Goal: Task Accomplishment & Management: Manage account settings

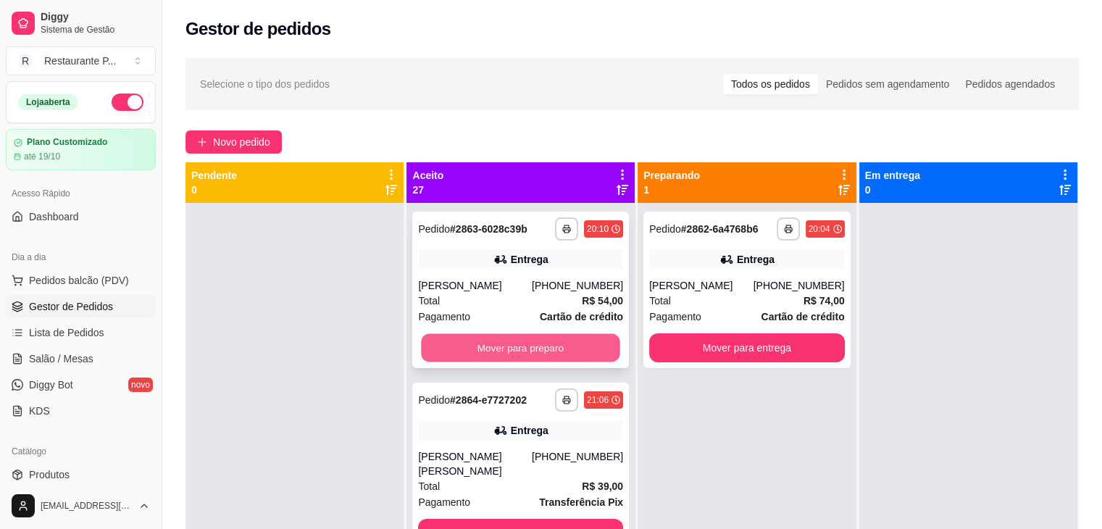
click at [470, 346] on button "Mover para preparo" at bounding box center [521, 348] width 199 height 28
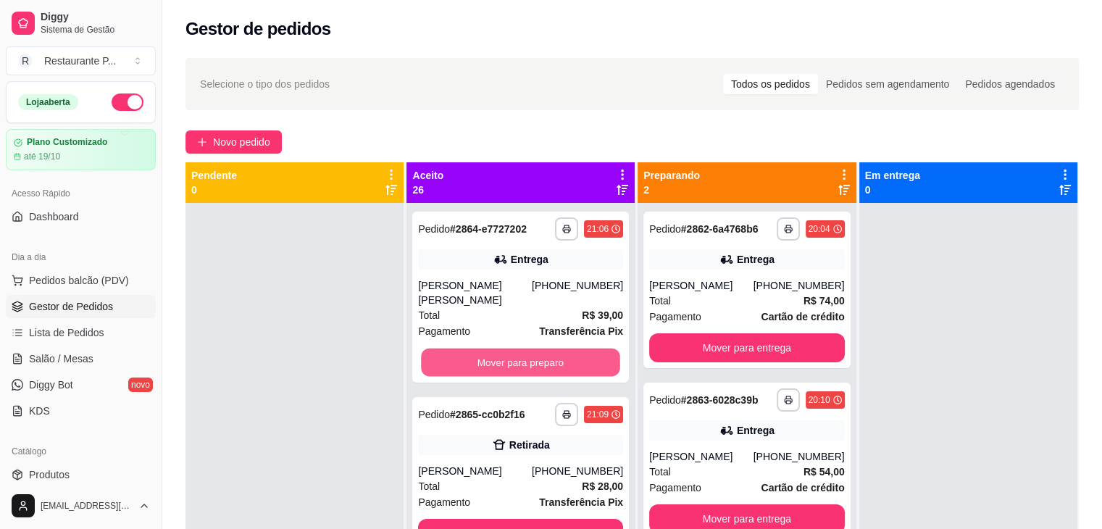
click at [470, 349] on button "Mover para preparo" at bounding box center [521, 363] width 199 height 28
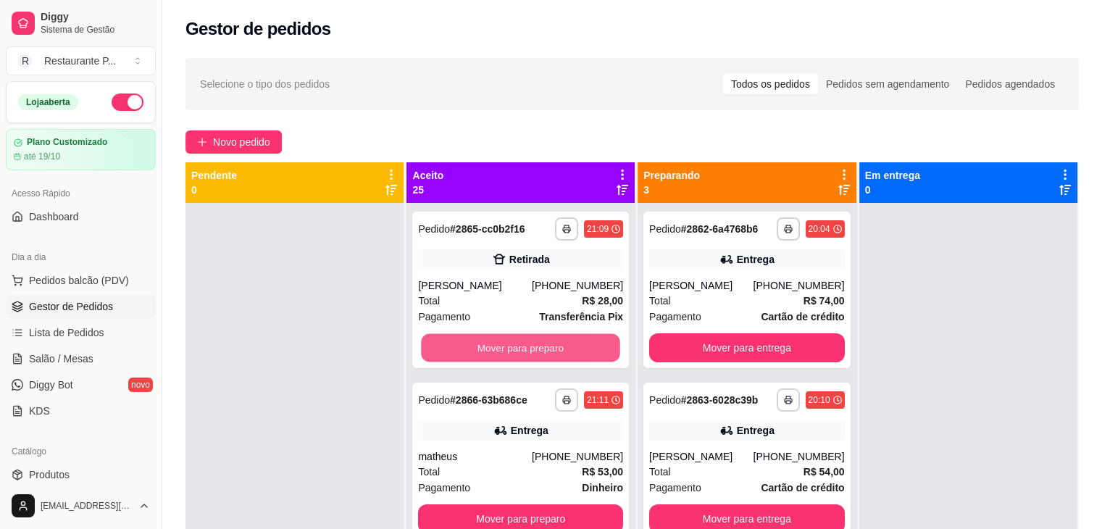
click at [470, 346] on button "Mover para preparo" at bounding box center [521, 348] width 199 height 28
click at [470, 346] on button "Mover para preparo" at bounding box center [520, 347] width 205 height 29
click at [470, 346] on button "Mover para preparo" at bounding box center [521, 348] width 199 height 28
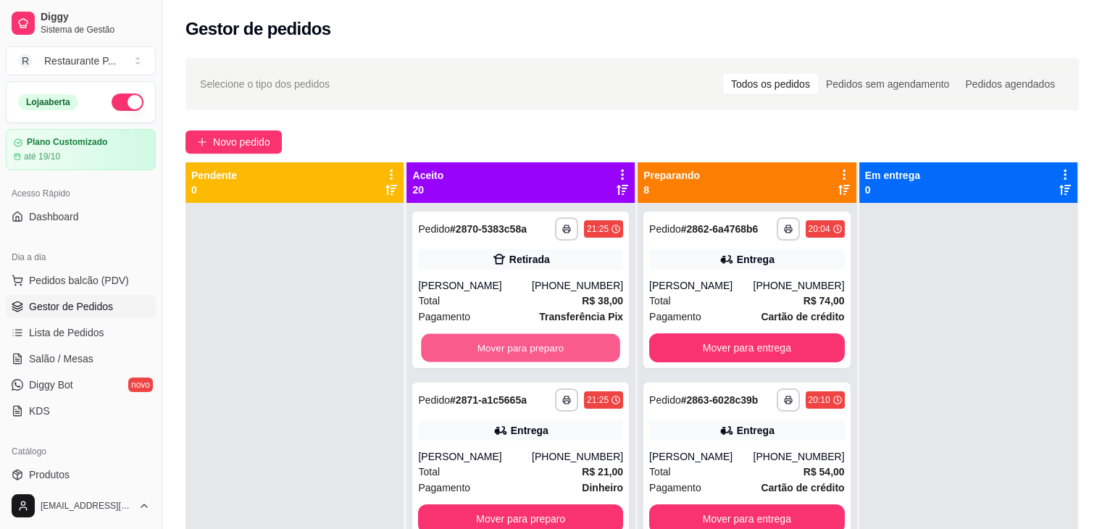
click at [470, 346] on button "Mover para preparo" at bounding box center [521, 348] width 199 height 28
click at [470, 346] on button "Mover para preparo" at bounding box center [520, 347] width 205 height 29
click at [470, 346] on button "Mover para preparo" at bounding box center [521, 348] width 199 height 28
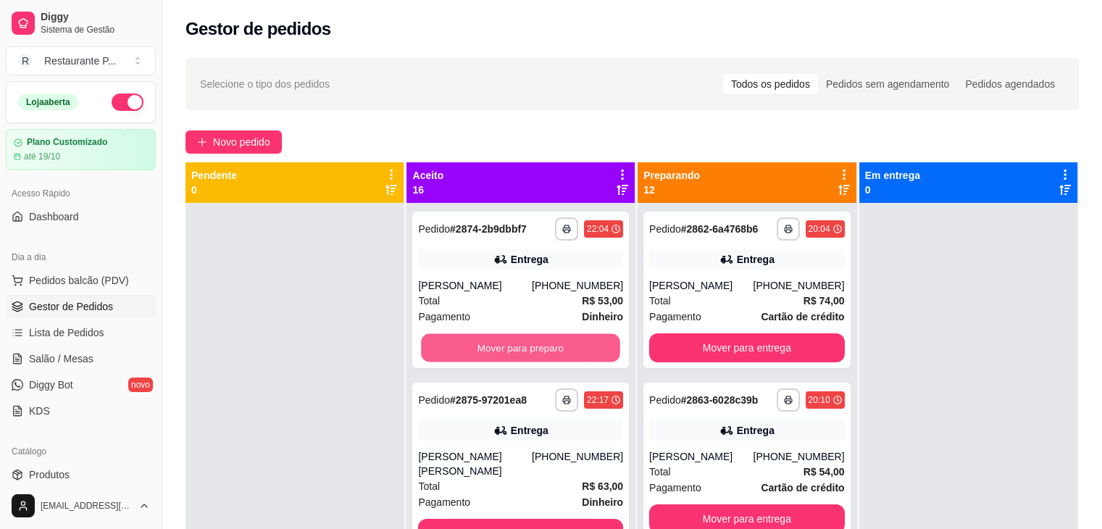
click at [470, 346] on button "Mover para preparo" at bounding box center [521, 348] width 199 height 28
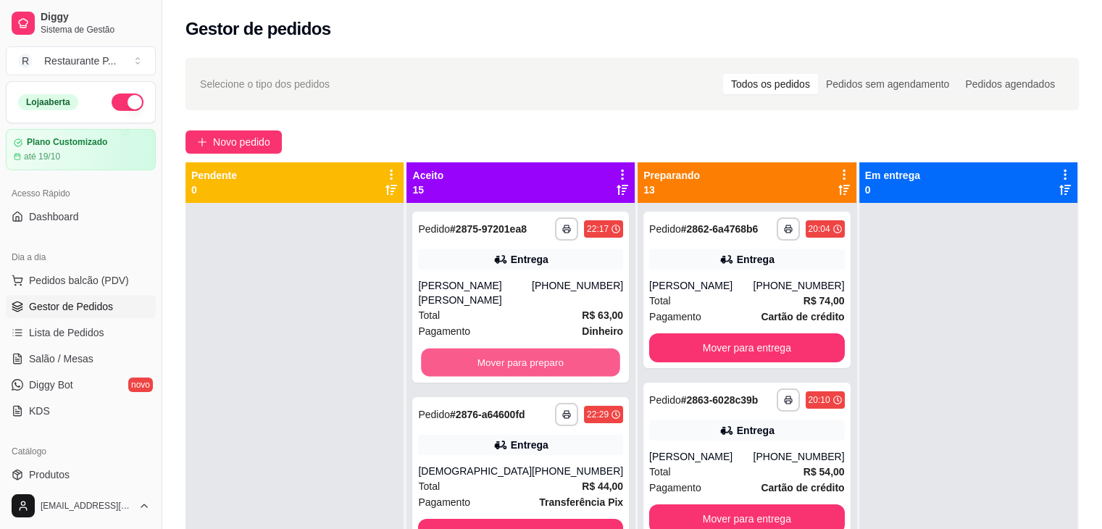
click at [470, 349] on button "Mover para preparo" at bounding box center [521, 363] width 199 height 28
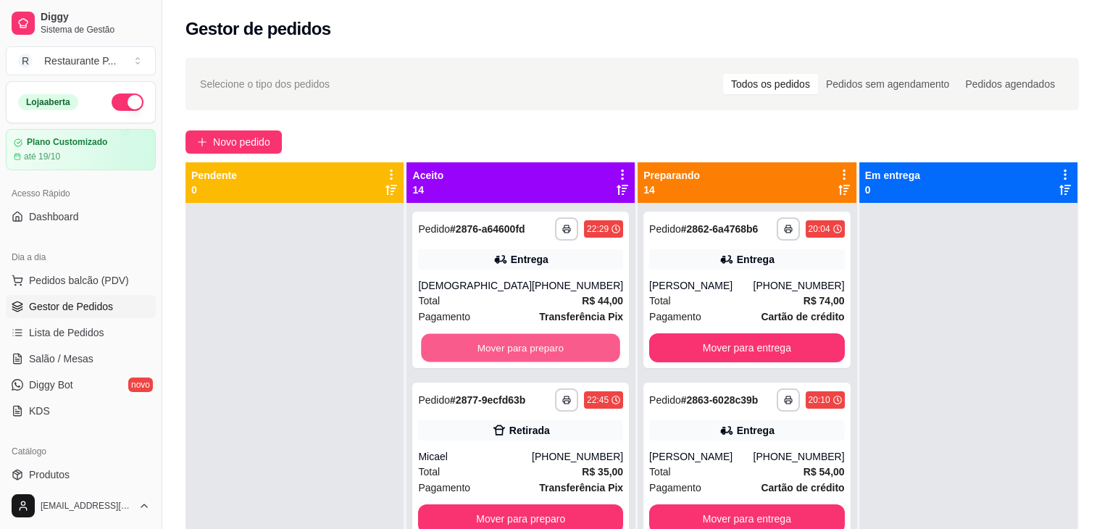
click at [470, 346] on button "Mover para preparo" at bounding box center [521, 348] width 199 height 28
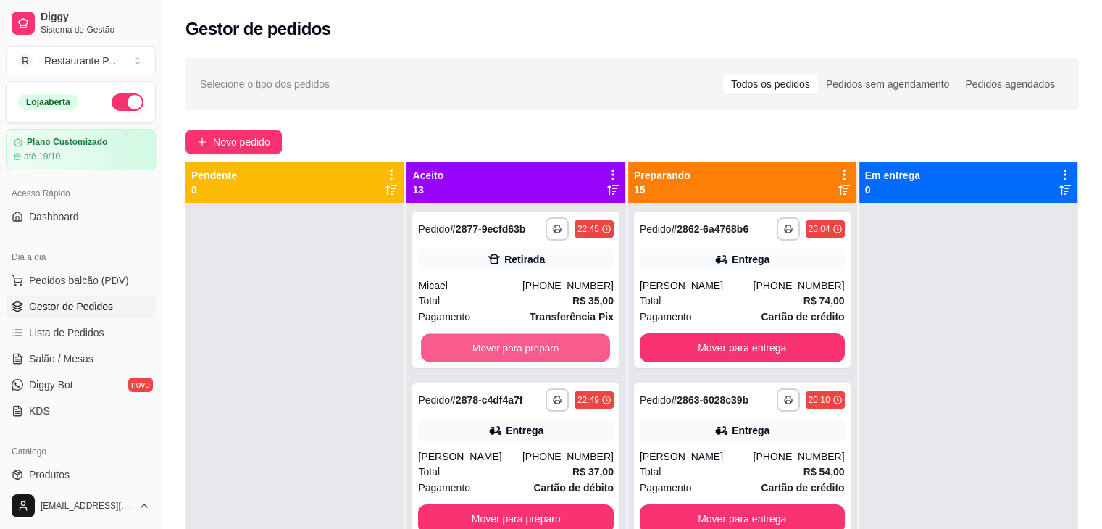
click at [470, 346] on button "Mover para preparo" at bounding box center [515, 348] width 189 height 28
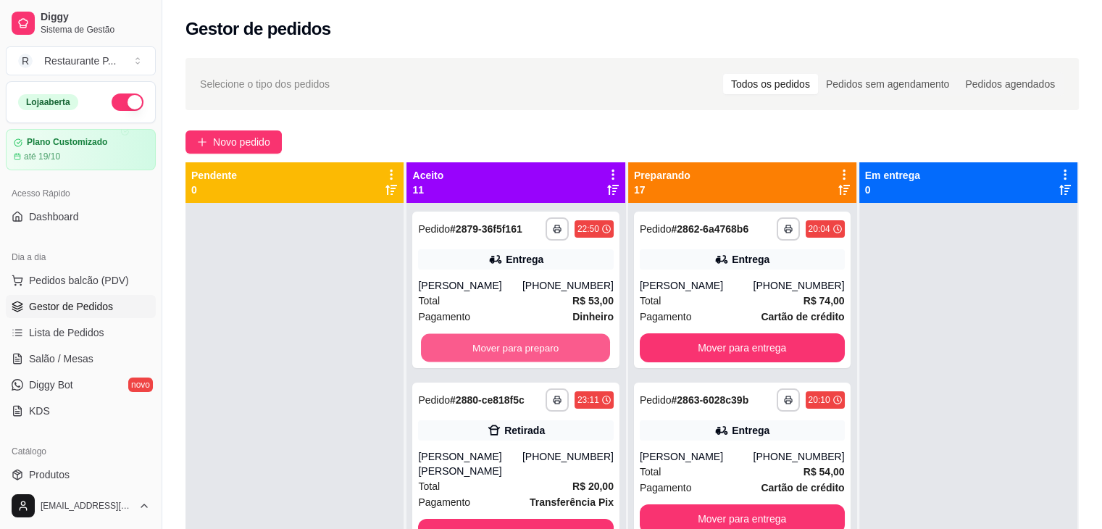
click at [470, 346] on button "Mover para preparo" at bounding box center [515, 348] width 189 height 28
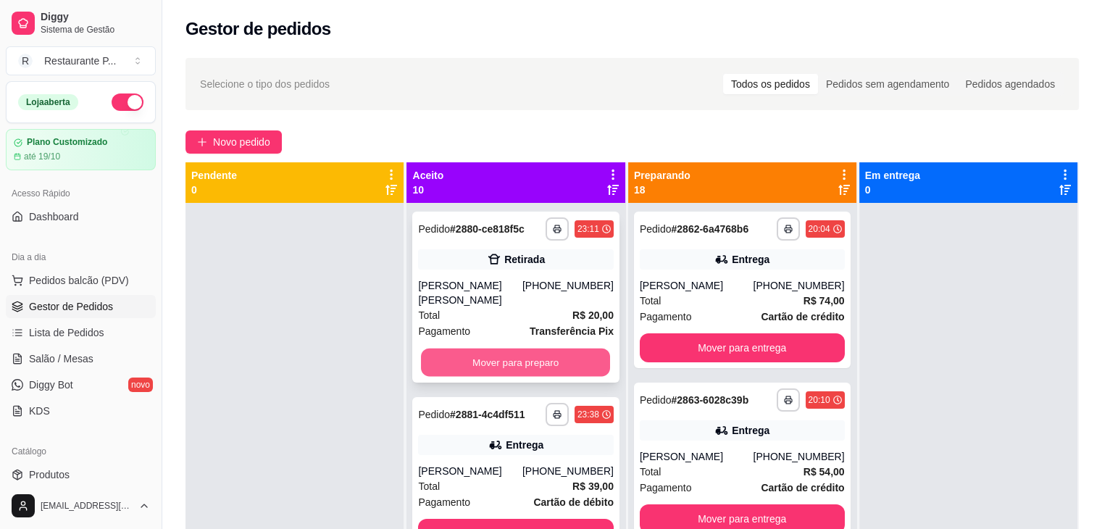
click at [474, 356] on button "Mover para preparo" at bounding box center [515, 363] width 189 height 28
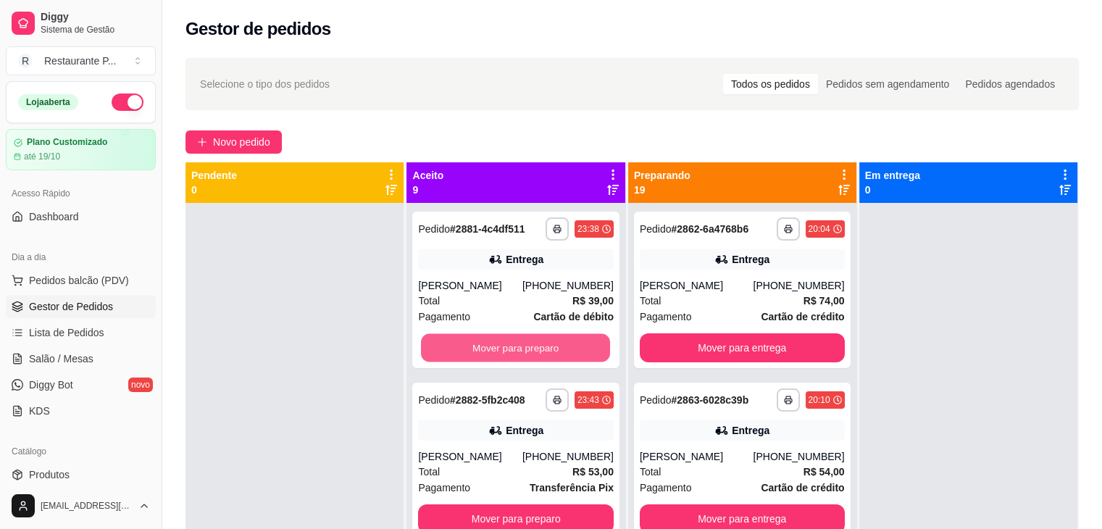
click at [474, 356] on button "Mover para preparo" at bounding box center [515, 348] width 189 height 28
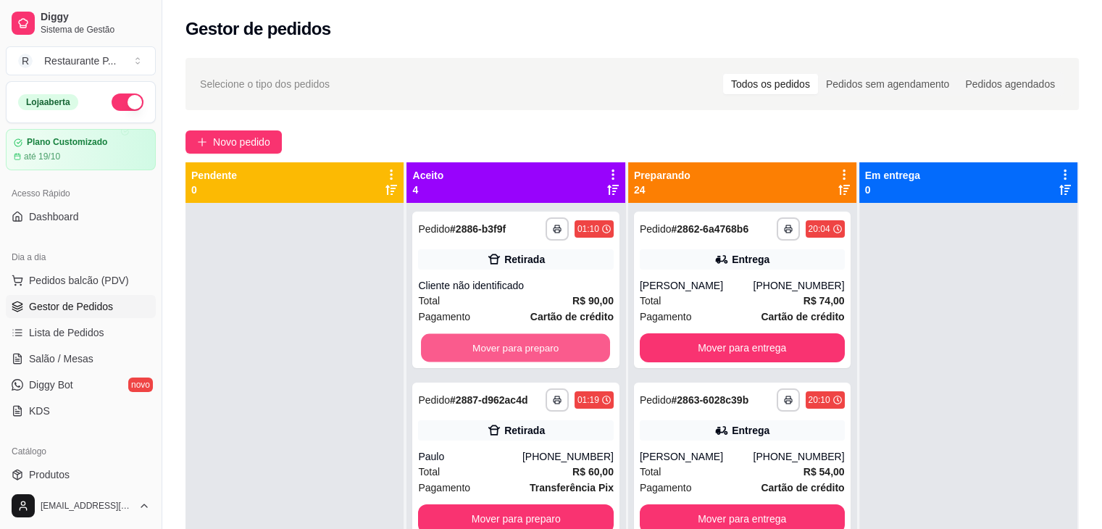
click at [474, 356] on button "Mover para preparo" at bounding box center [515, 348] width 189 height 28
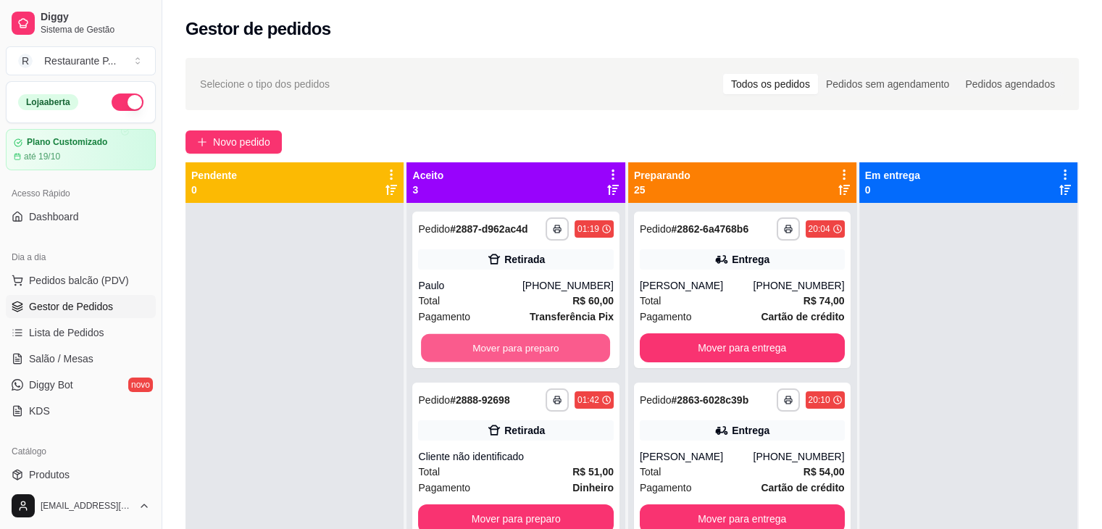
click at [474, 356] on button "Mover para preparo" at bounding box center [515, 348] width 189 height 28
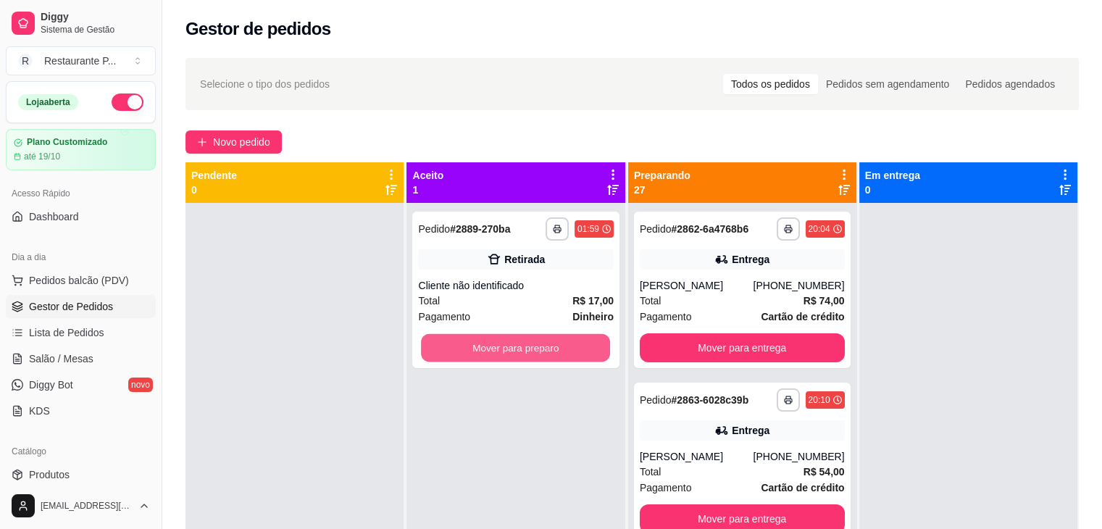
click at [474, 356] on button "Mover para preparo" at bounding box center [515, 348] width 189 height 28
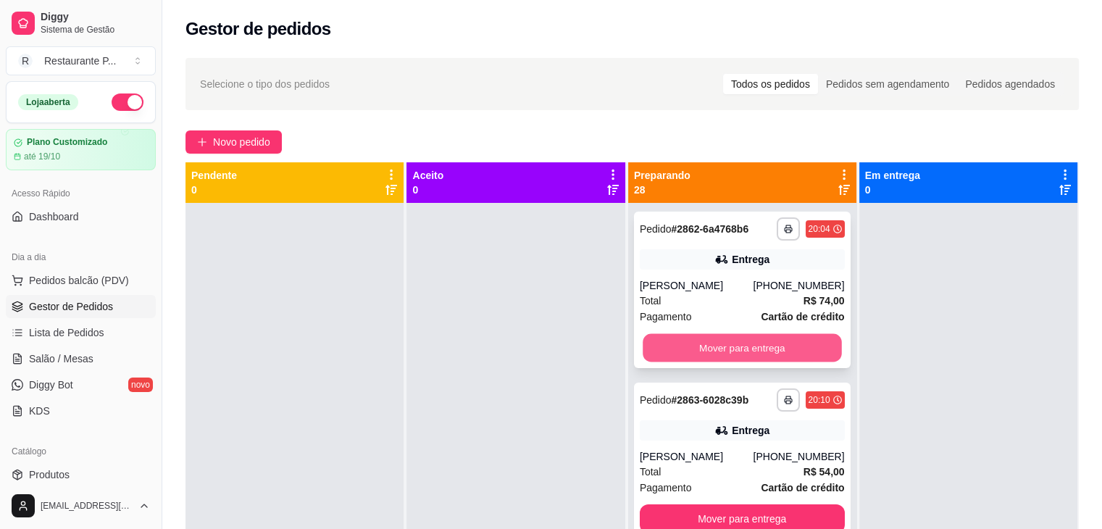
click at [678, 346] on button "Mover para entrega" at bounding box center [742, 348] width 199 height 28
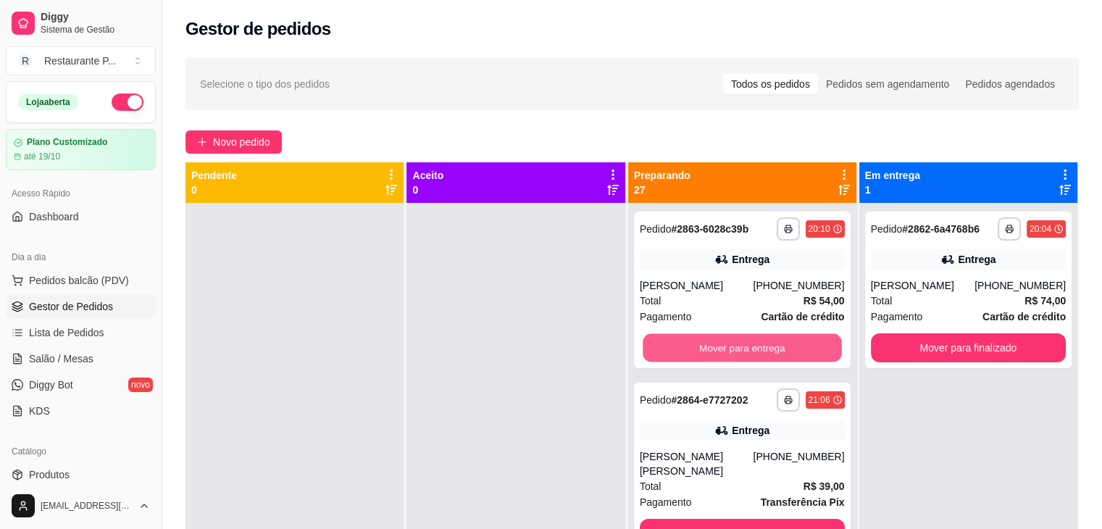
click at [678, 346] on button "Mover para entrega" at bounding box center [742, 348] width 199 height 28
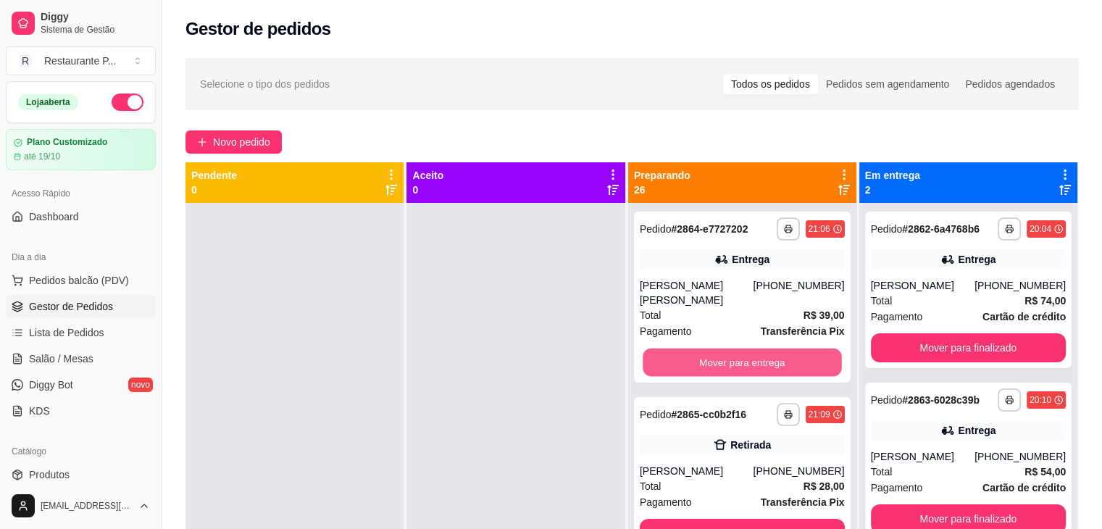
click at [678, 349] on button "Mover para entrega" at bounding box center [742, 363] width 199 height 28
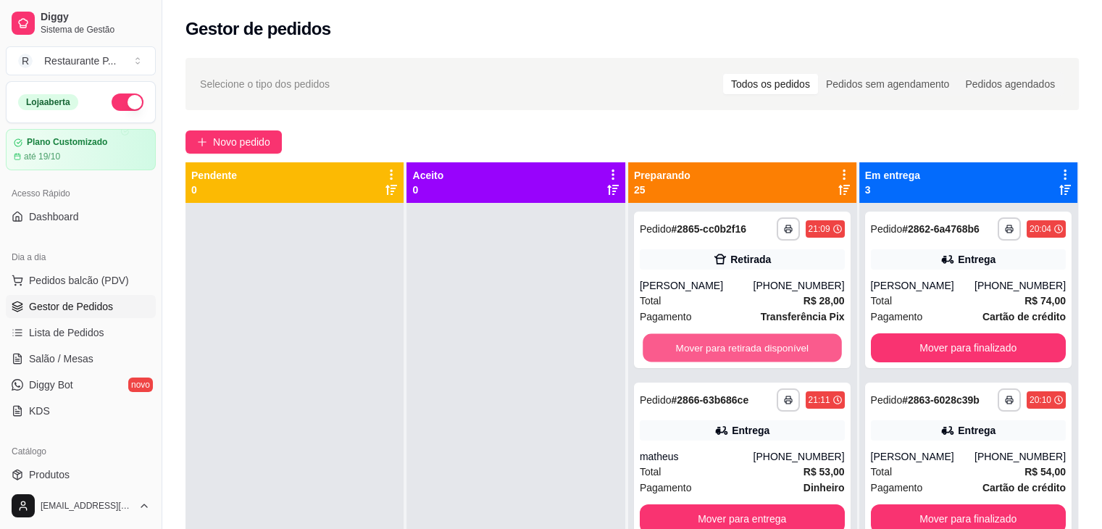
click at [678, 346] on button "Mover para retirada disponível" at bounding box center [742, 348] width 199 height 28
click at [678, 346] on button "Mover para entrega" at bounding box center [742, 348] width 199 height 28
click at [678, 346] on button "Mover para retirada disponível" at bounding box center [742, 348] width 199 height 28
click at [678, 346] on button "Mover para entrega" at bounding box center [742, 348] width 199 height 28
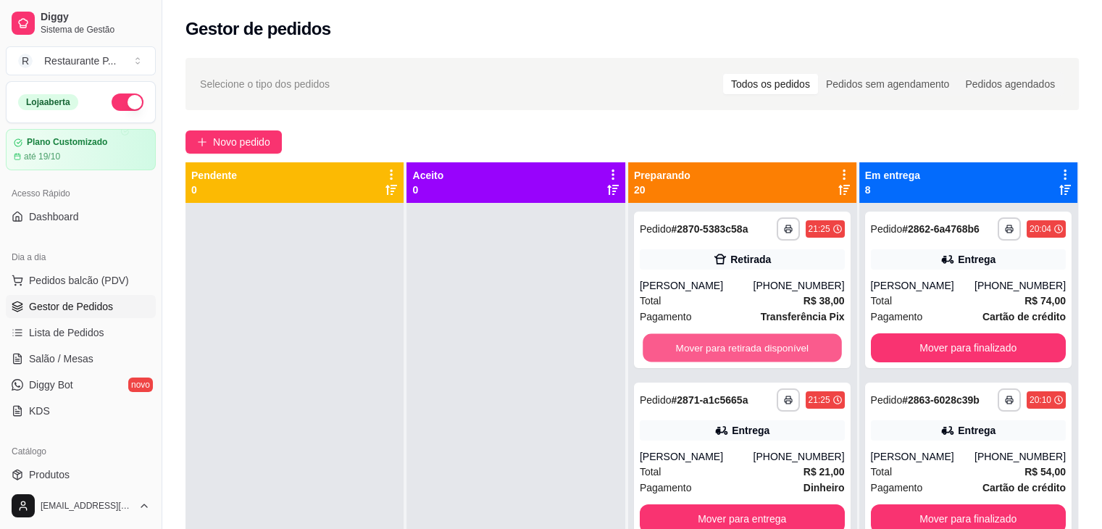
click at [678, 346] on button "Mover para retirada disponível" at bounding box center [742, 348] width 199 height 28
click at [678, 346] on button "Mover para entrega" at bounding box center [742, 348] width 199 height 28
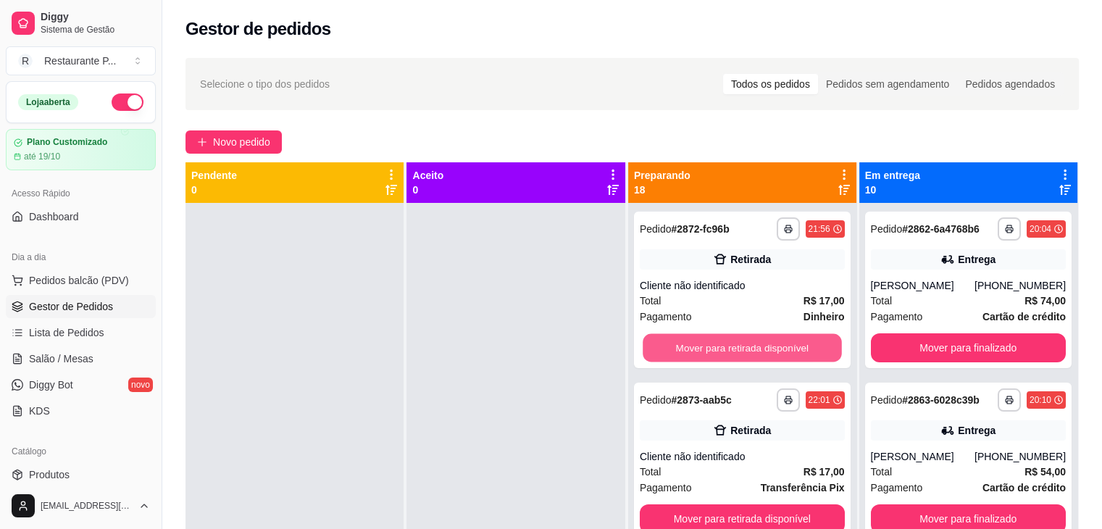
click at [678, 346] on button "Mover para retirada disponível" at bounding box center [742, 348] width 199 height 28
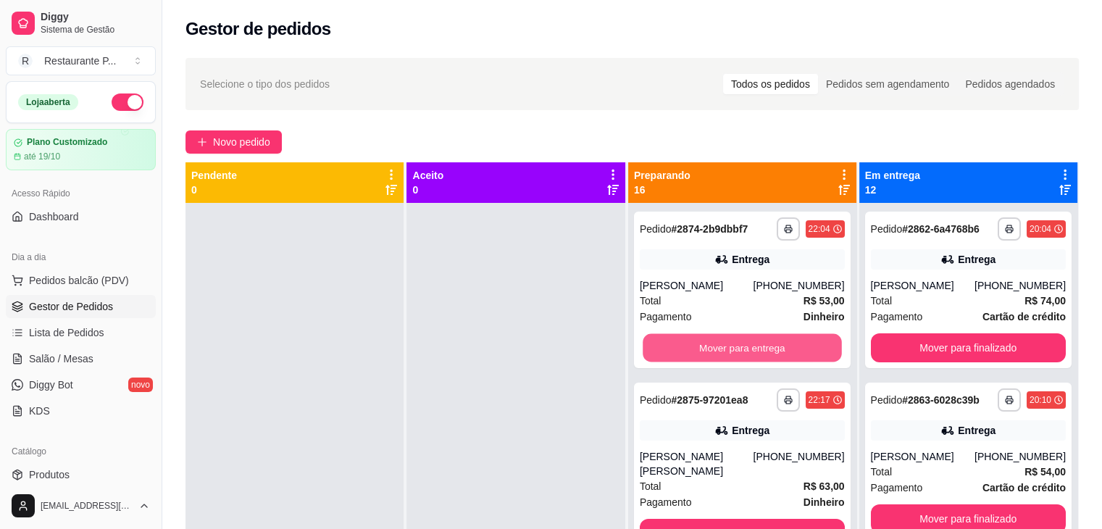
click at [678, 346] on button "Mover para entrega" at bounding box center [742, 348] width 199 height 28
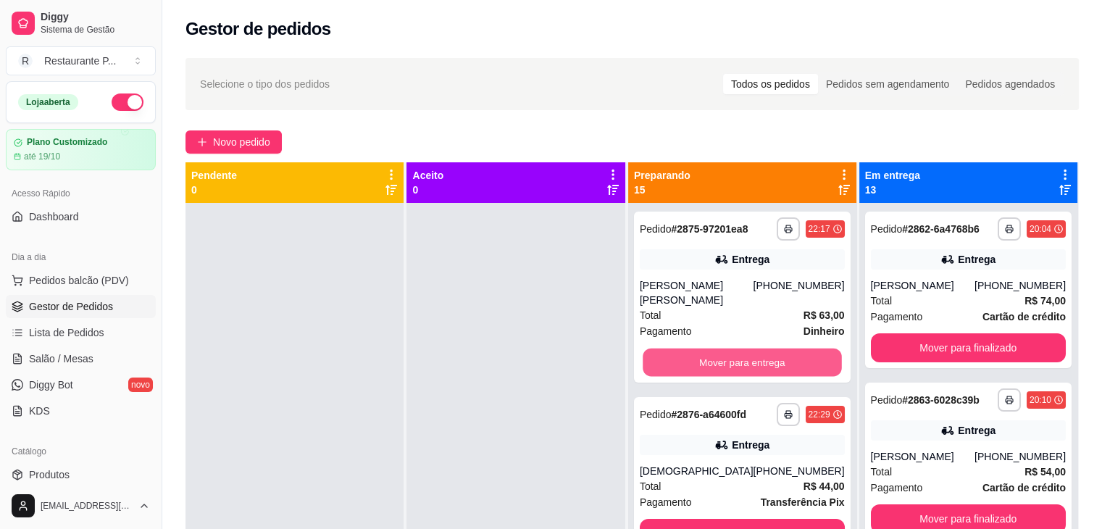
click at [678, 349] on button "Mover para entrega" at bounding box center [742, 363] width 199 height 28
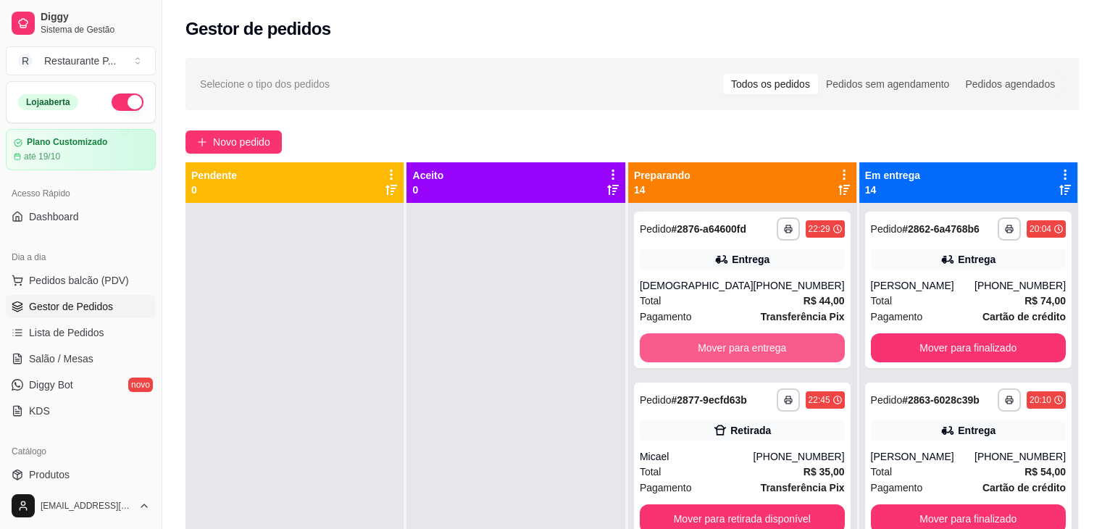
click at [678, 346] on button "Mover para entrega" at bounding box center [742, 347] width 205 height 29
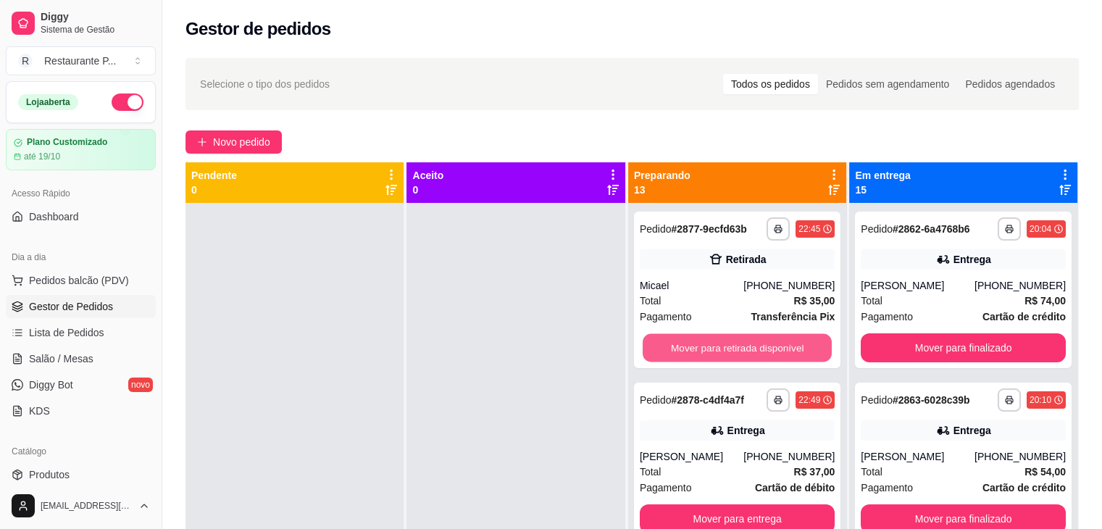
click at [678, 346] on button "Mover para retirada disponível" at bounding box center [737, 348] width 189 height 28
click at [678, 346] on button "Mover para entrega" at bounding box center [737, 348] width 189 height 28
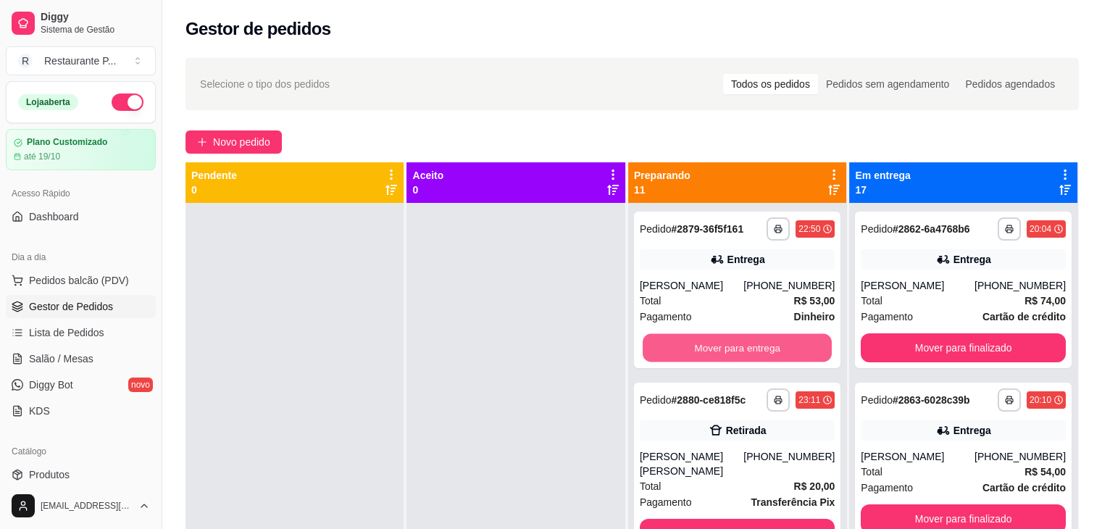
click at [678, 346] on button "Mover para entrega" at bounding box center [737, 348] width 189 height 28
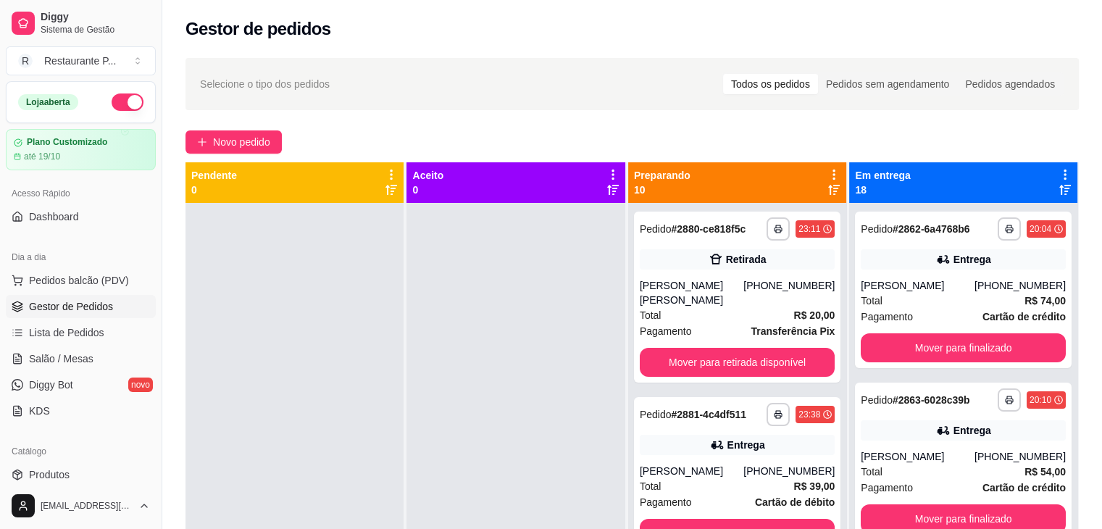
click at [678, 346] on div "**********" at bounding box center [737, 297] width 207 height 171
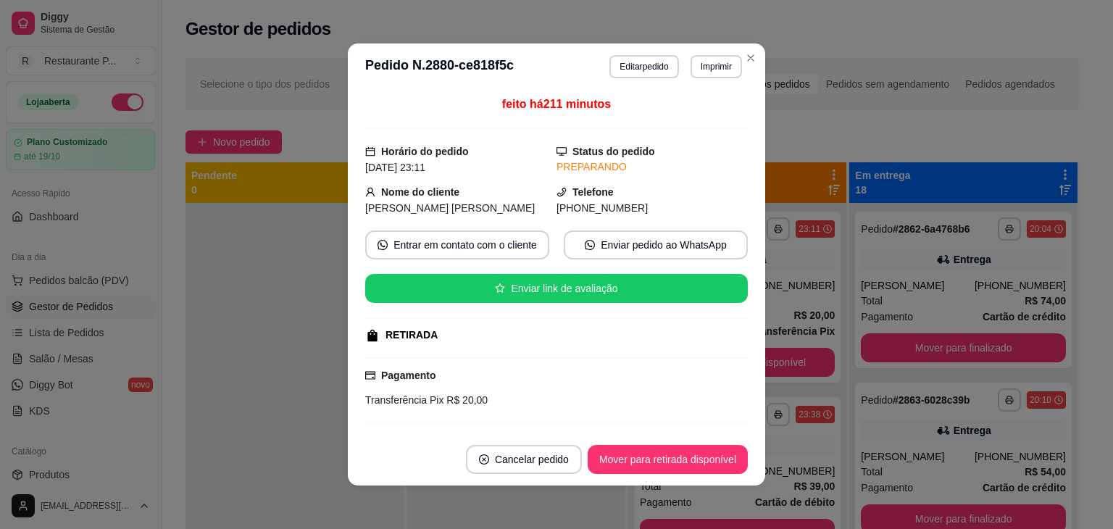
click at [686, 357] on div at bounding box center [556, 357] width 383 height 1
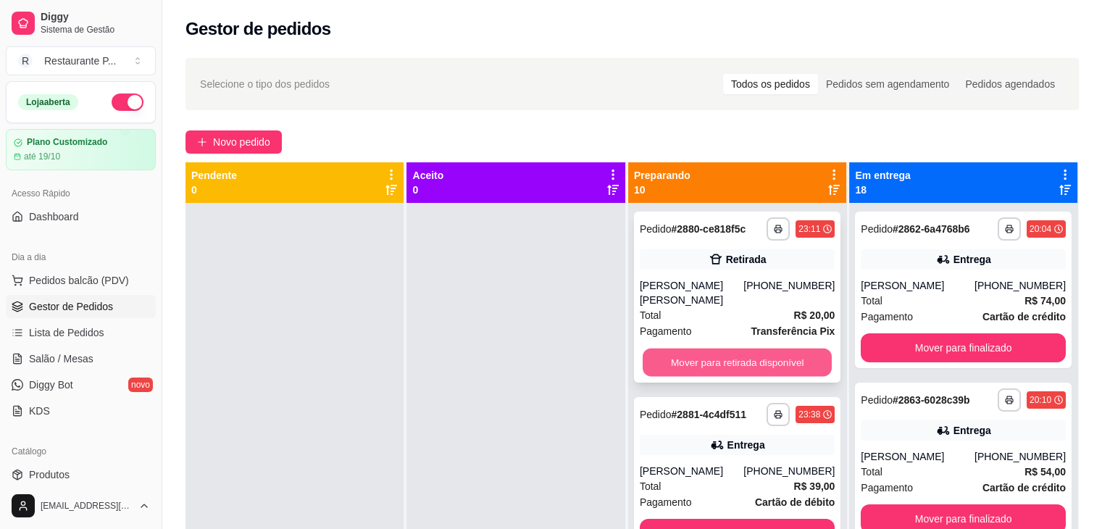
click at [788, 372] on button "Mover para retirada disponível" at bounding box center [737, 363] width 189 height 28
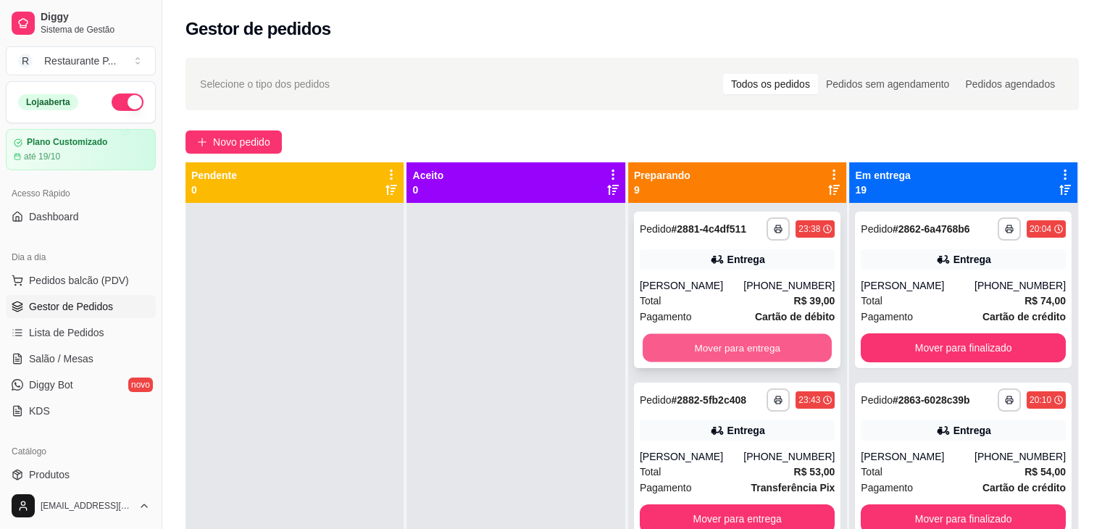
click at [788, 352] on button "Mover para entrega" at bounding box center [737, 348] width 189 height 28
click at [788, 352] on button "Mover para retirada disponível" at bounding box center [737, 348] width 189 height 28
click at [788, 352] on button "Mover para entrega" at bounding box center [737, 348] width 189 height 28
click at [788, 352] on button "Mover para retirada disponível" at bounding box center [737, 348] width 189 height 28
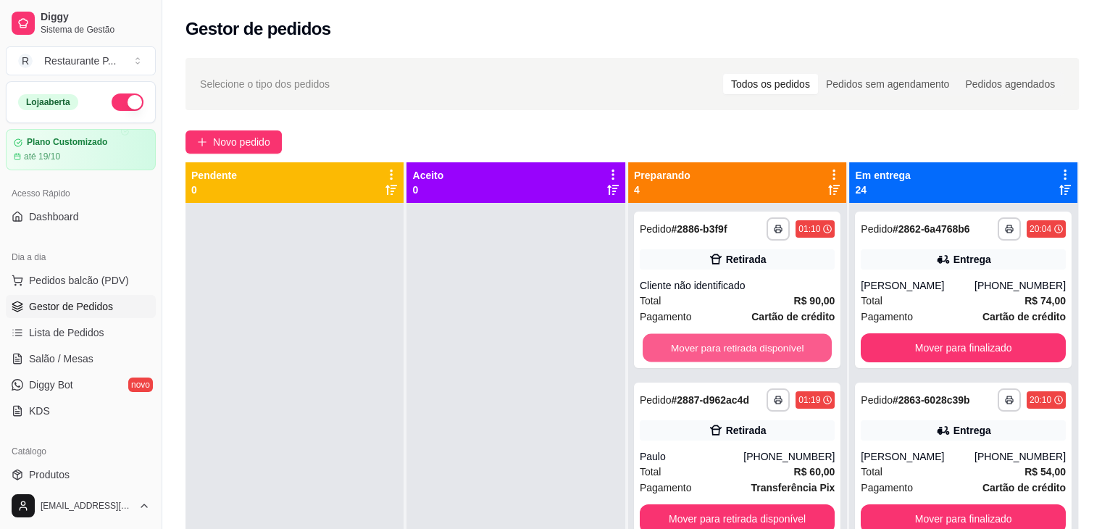
click at [788, 352] on button "Mover para retirada disponível" at bounding box center [737, 348] width 189 height 28
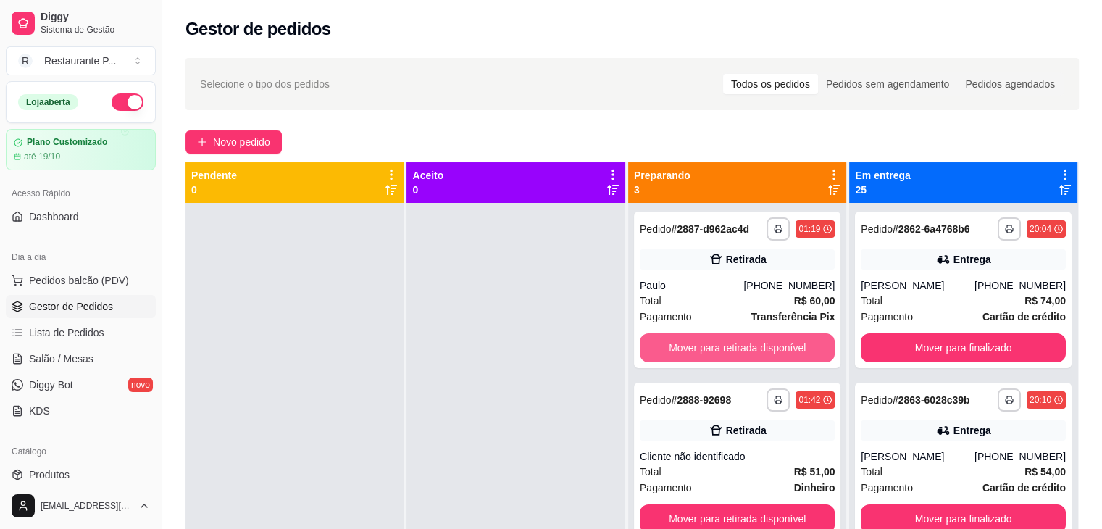
click at [788, 352] on button "Mover para retirada disponível" at bounding box center [737, 347] width 195 height 29
click at [788, 352] on button "Mover para retirada disponível" at bounding box center [737, 348] width 189 height 28
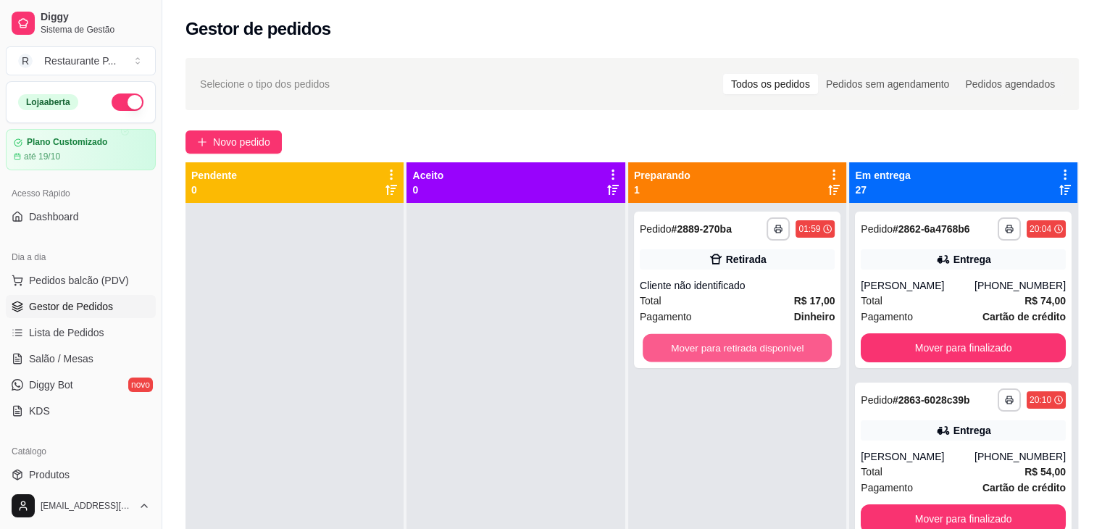
click at [788, 352] on button "Mover para retirada disponível" at bounding box center [737, 348] width 189 height 28
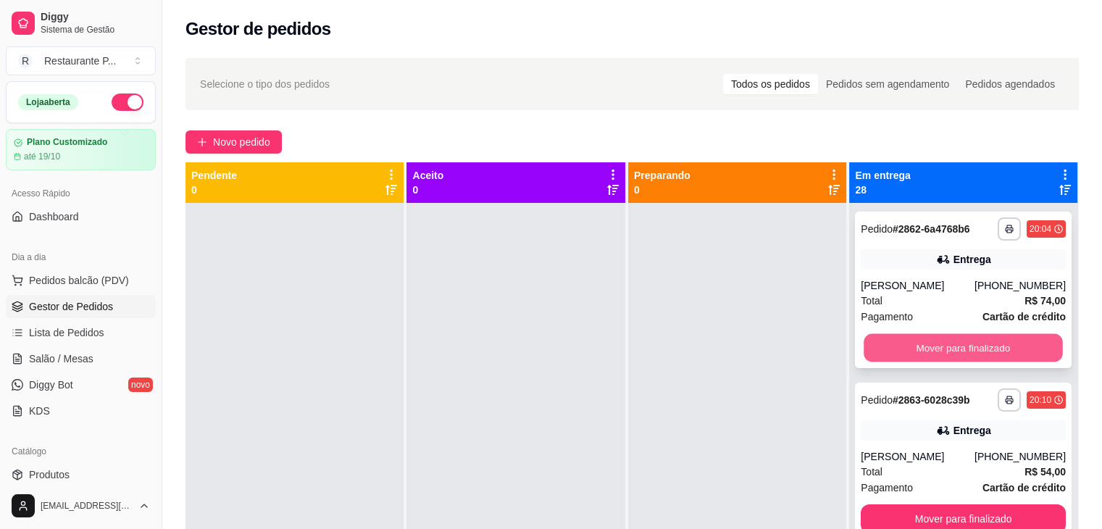
click at [902, 351] on button "Mover para finalizado" at bounding box center [964, 348] width 199 height 28
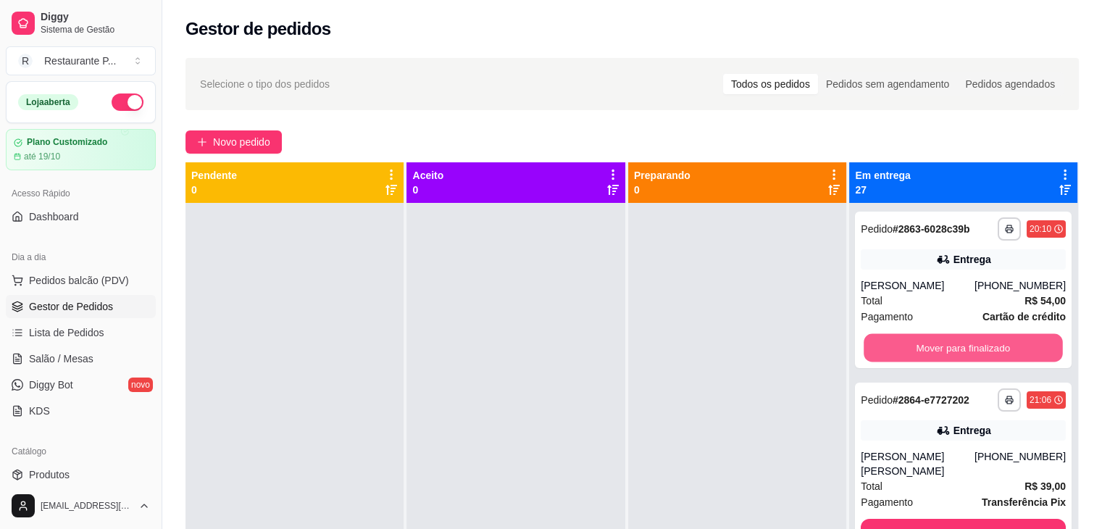
click at [902, 351] on button "Mover para finalizado" at bounding box center [964, 348] width 199 height 28
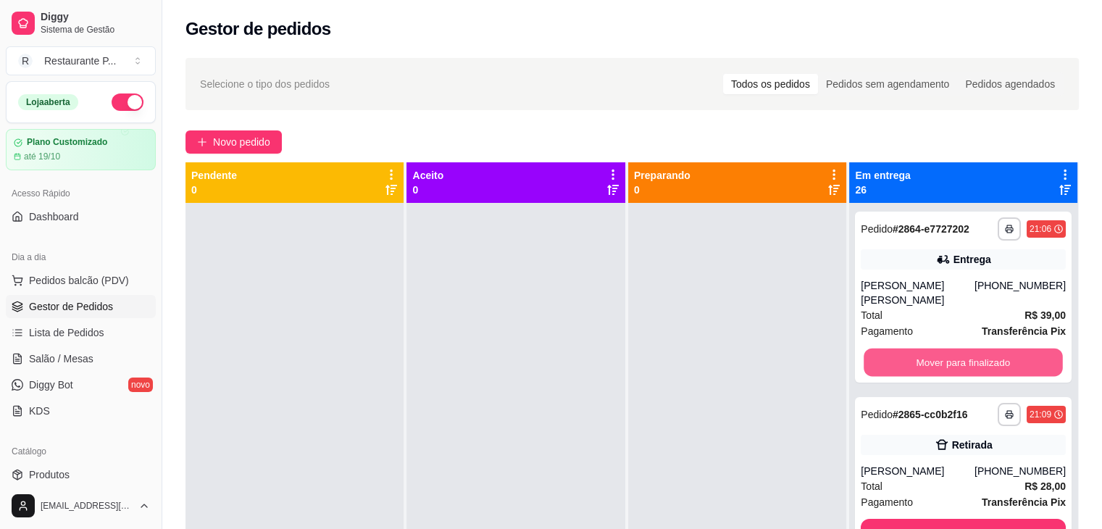
click at [902, 351] on button "Mover para finalizado" at bounding box center [964, 363] width 199 height 28
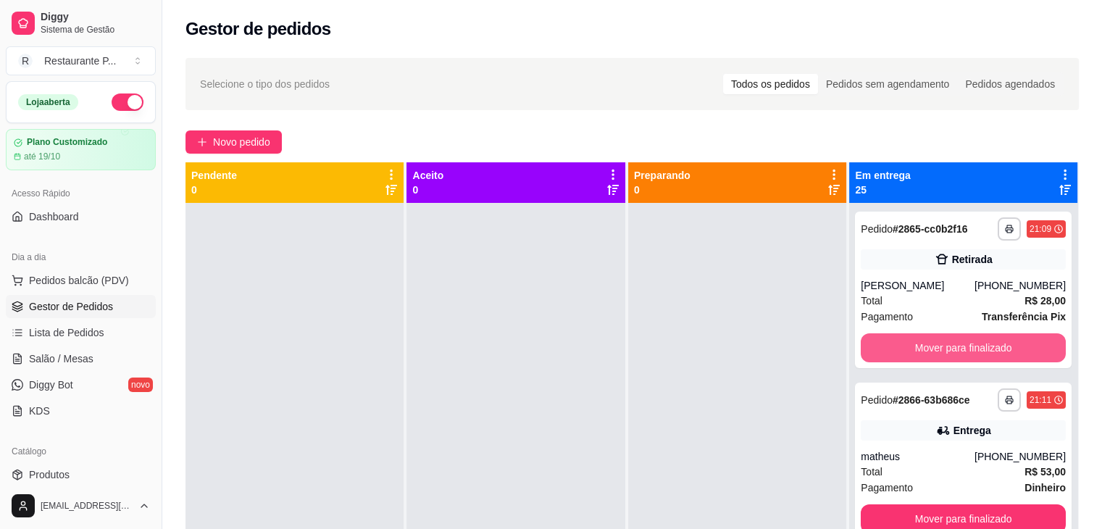
click at [902, 351] on button "Mover para finalizado" at bounding box center [963, 347] width 205 height 29
click at [902, 351] on button "Mover para finalizado" at bounding box center [964, 348] width 199 height 28
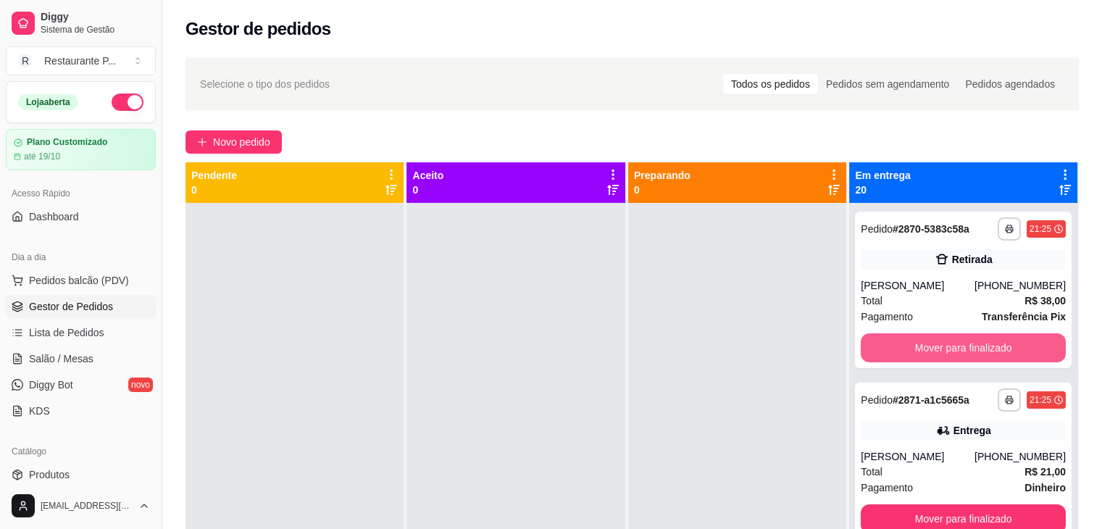
click at [902, 351] on button "Mover para finalizado" at bounding box center [963, 347] width 205 height 29
click at [902, 351] on button "Mover para finalizado" at bounding box center [964, 348] width 199 height 28
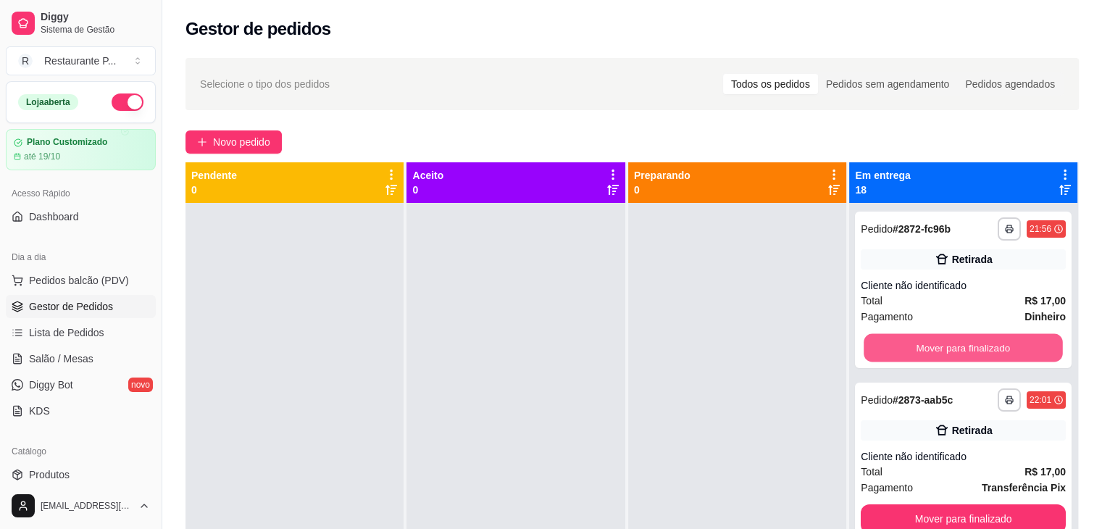
click at [902, 351] on button "Mover para finalizado" at bounding box center [964, 348] width 199 height 28
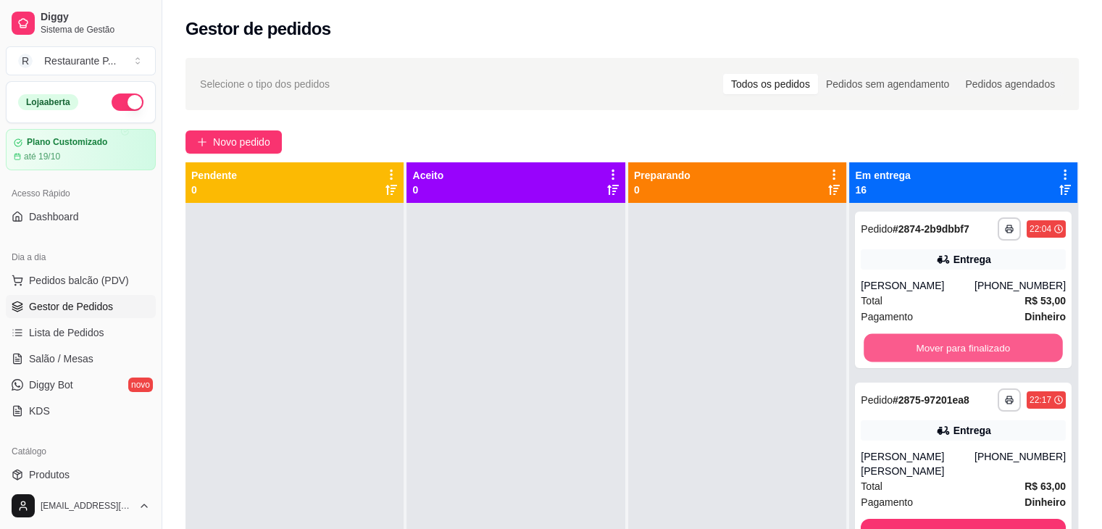
click at [902, 351] on button "Mover para finalizado" at bounding box center [964, 348] width 199 height 28
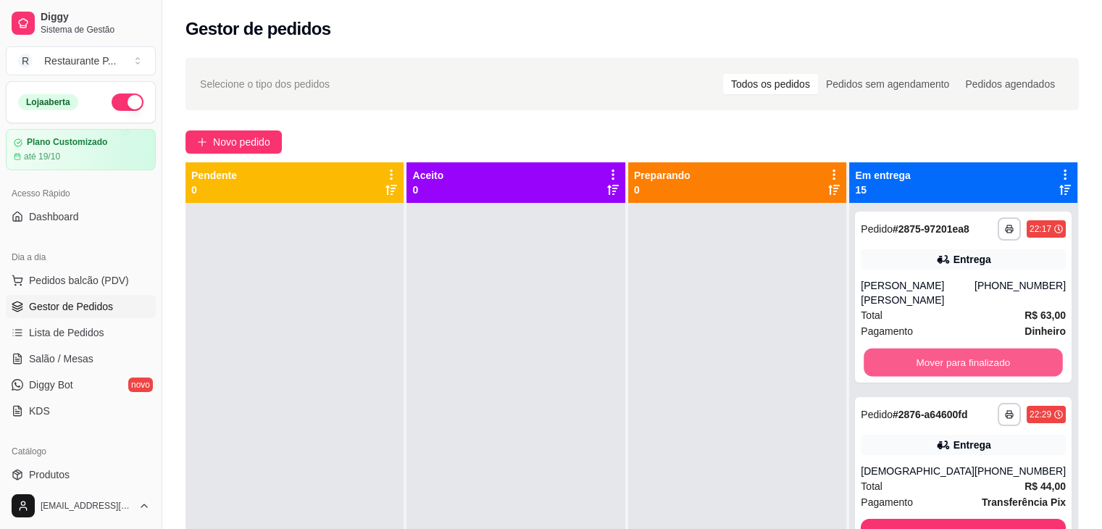
click at [902, 351] on button "Mover para finalizado" at bounding box center [964, 363] width 199 height 28
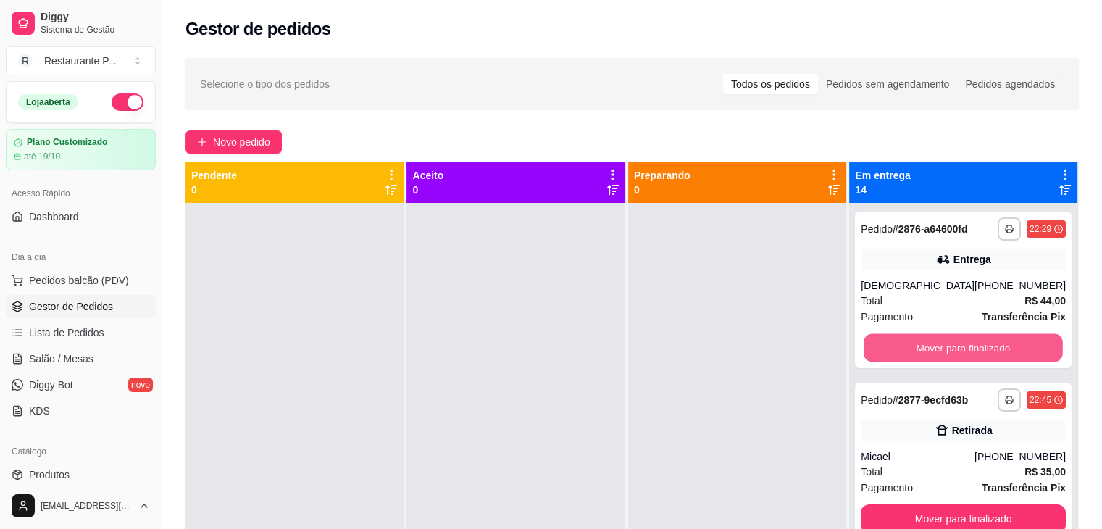
click at [902, 351] on button "Mover para finalizado" at bounding box center [964, 348] width 199 height 28
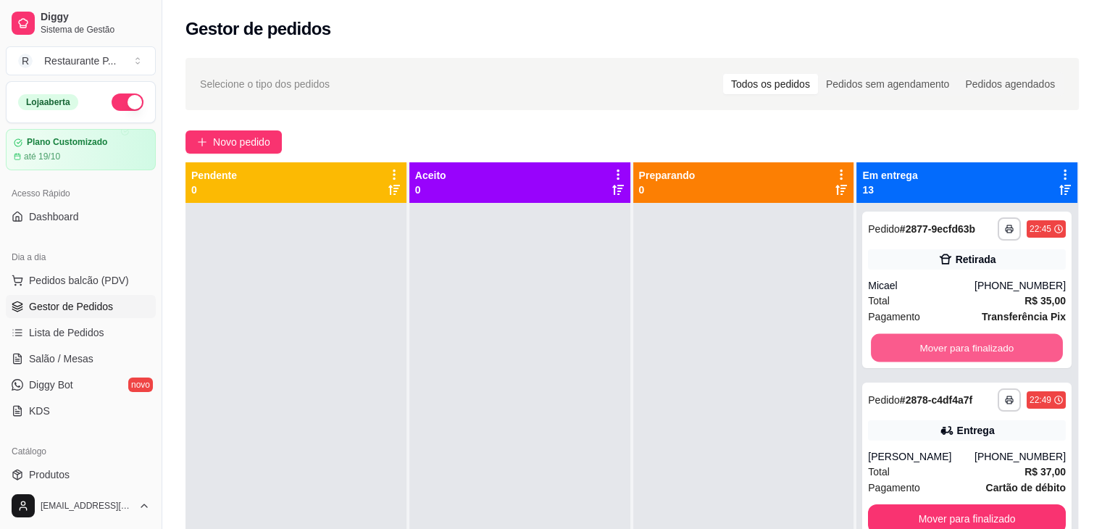
click at [902, 351] on button "Mover para finalizado" at bounding box center [967, 348] width 192 height 28
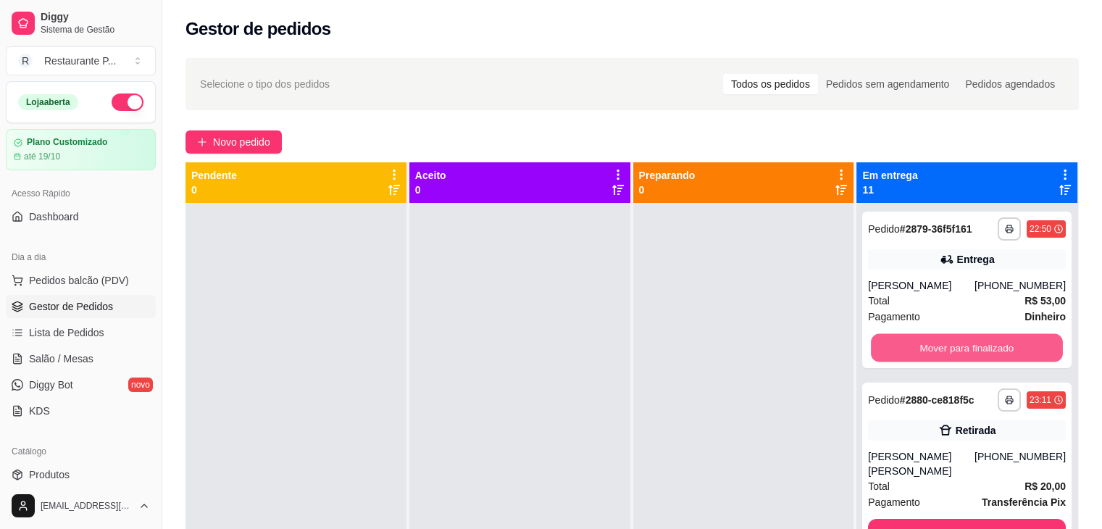
click at [902, 351] on button "Mover para finalizado" at bounding box center [967, 348] width 192 height 28
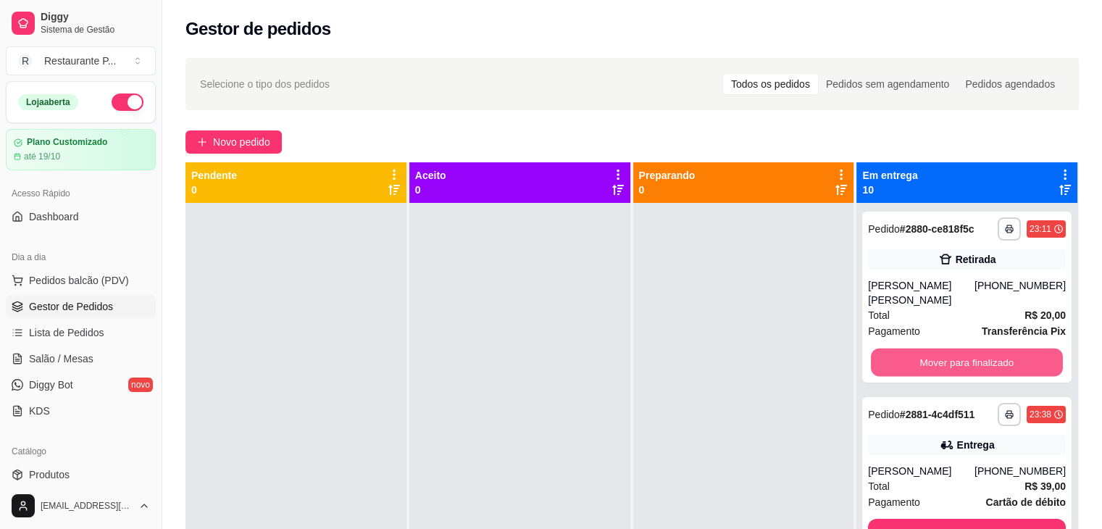
click at [902, 351] on button "Mover para finalizado" at bounding box center [967, 363] width 192 height 28
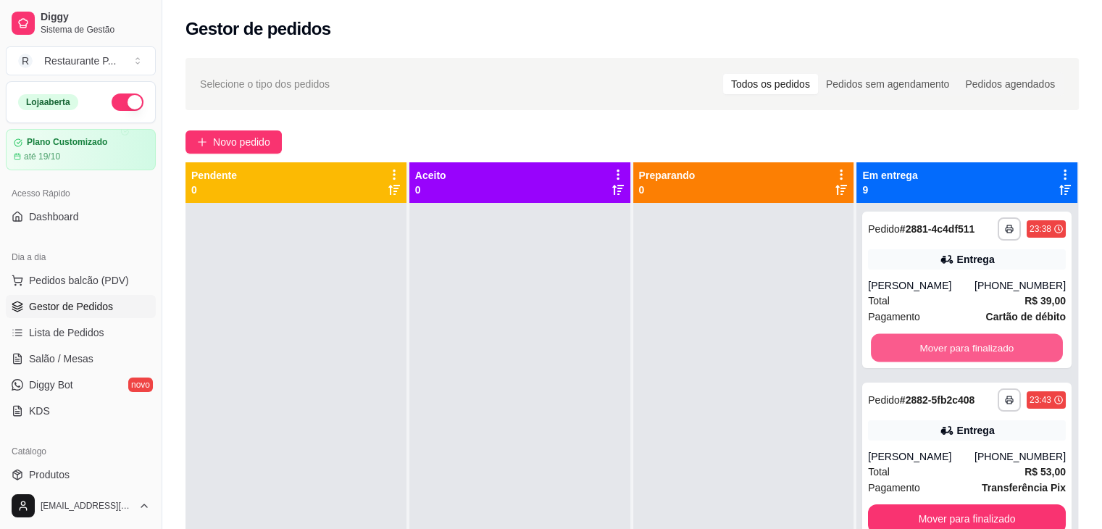
click at [902, 351] on button "Mover para finalizado" at bounding box center [967, 348] width 192 height 28
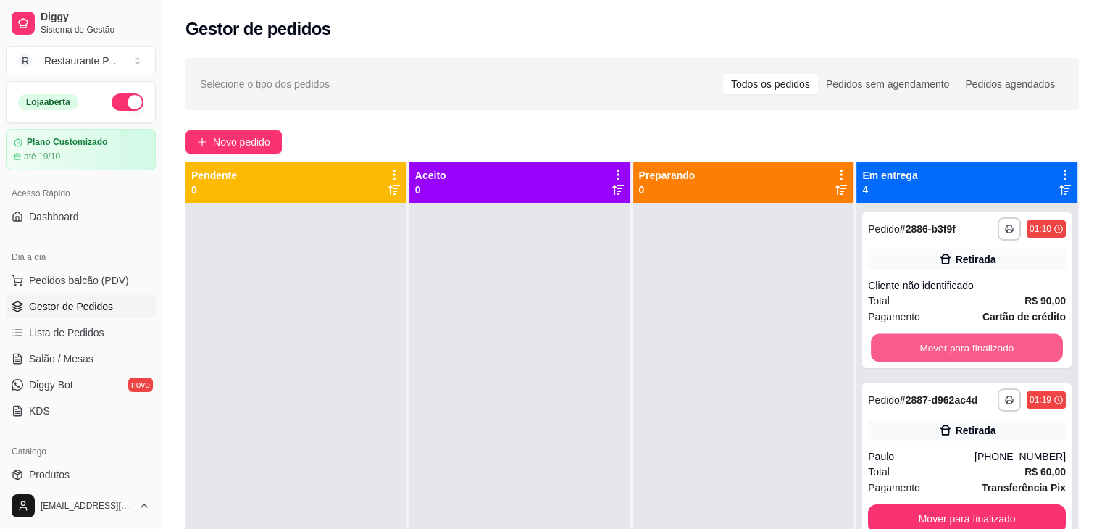
click at [902, 351] on button "Mover para finalizado" at bounding box center [967, 348] width 192 height 28
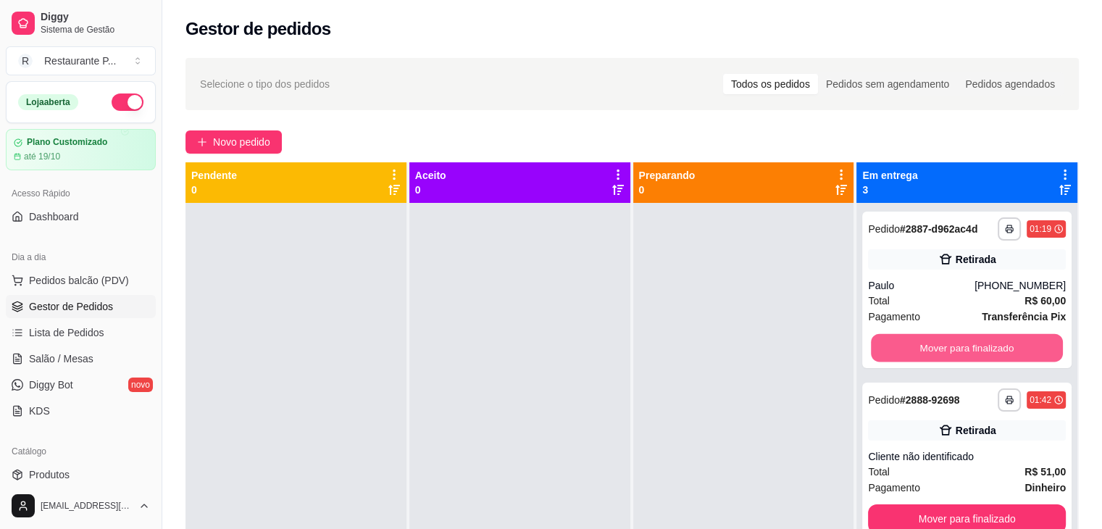
click at [902, 351] on button "Mover para finalizado" at bounding box center [967, 348] width 192 height 28
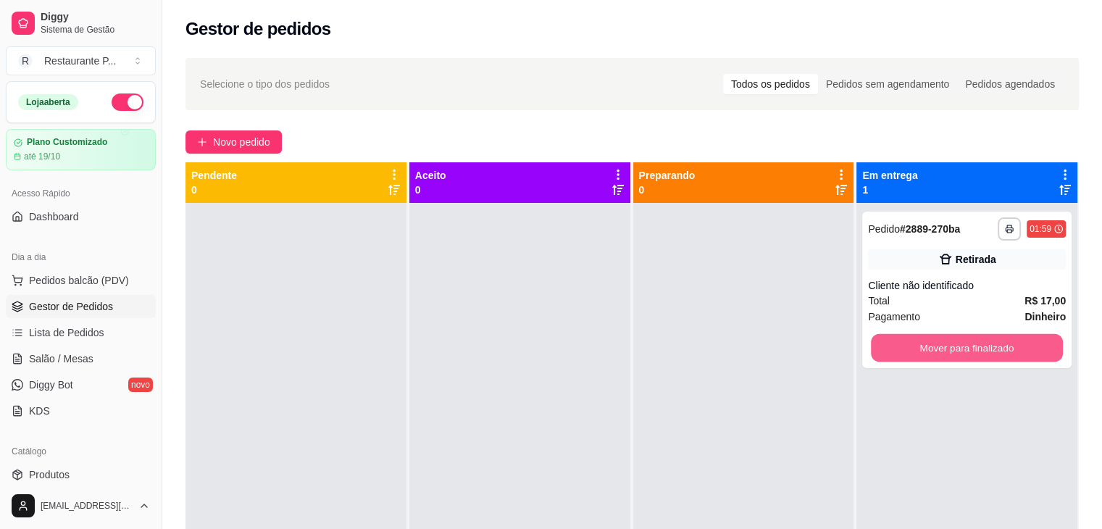
click at [902, 351] on button "Mover para finalizado" at bounding box center [967, 348] width 192 height 28
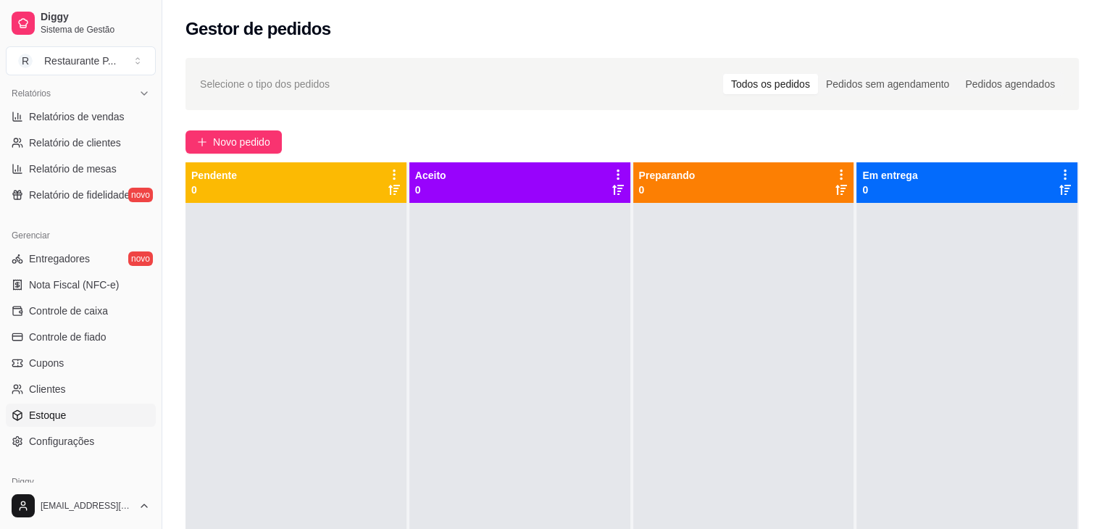
scroll to position [446, 0]
click at [84, 311] on span "Controle de caixa" at bounding box center [68, 312] width 79 height 14
